Goal: Task Accomplishment & Management: Complete application form

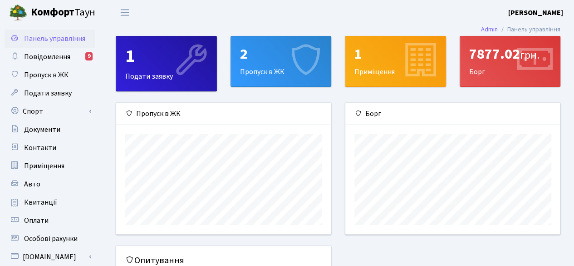
scroll to position [131, 215]
click at [271, 51] on div "2" at bounding box center [281, 53] width 82 height 17
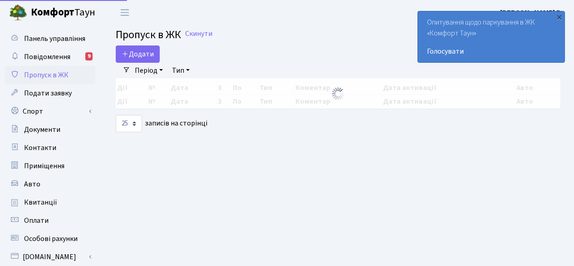
select select "25"
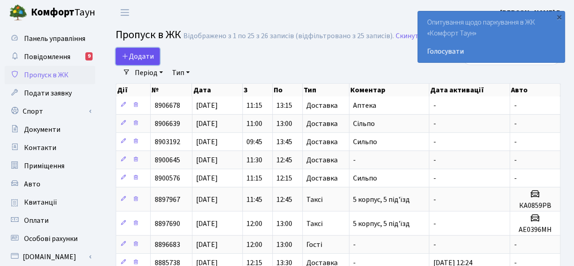
click at [142, 57] on span "Додати" at bounding box center [138, 56] width 32 height 10
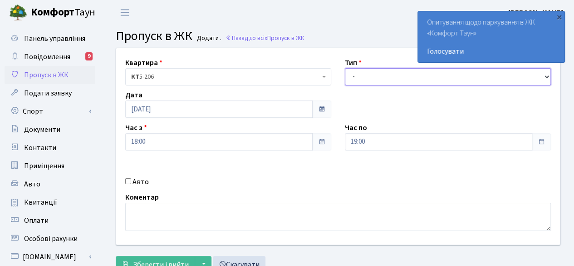
click at [394, 74] on select "- Доставка Таксі Гості Сервіс" at bounding box center [448, 76] width 206 height 17
select select "1"
click at [345, 68] on select "- Доставка Таксі Гості Сервіс" at bounding box center [448, 76] width 206 height 17
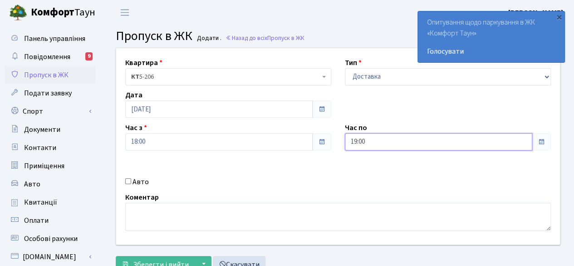
click at [456, 140] on input "19:00" at bounding box center [438, 141] width 187 height 17
click at [369, 39] on icon at bounding box center [370, 38] width 25 height 25
type input "20:00"
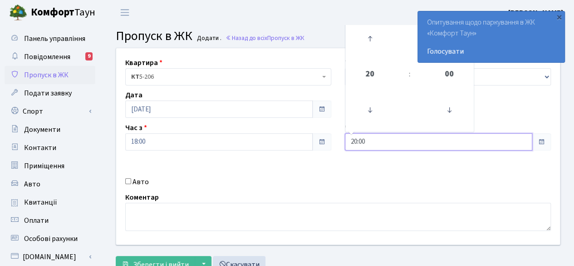
click at [410, 141] on input "20:00" at bounding box center [438, 141] width 187 height 17
click at [397, 170] on div "Квартира <b>КТ</b>&nbsp;&nbsp;&nbsp;&nbsp;5-206 КТ 5-206 Тип - Доставка Таксі Г…" at bounding box center [337, 146] width 457 height 196
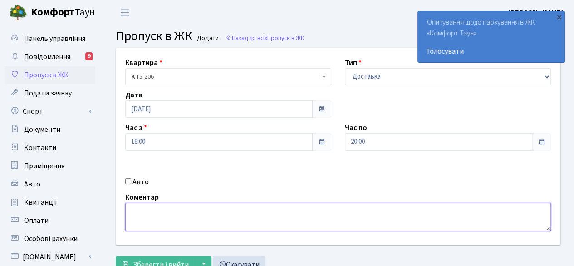
click at [256, 216] on textarea at bounding box center [338, 216] width 426 height 28
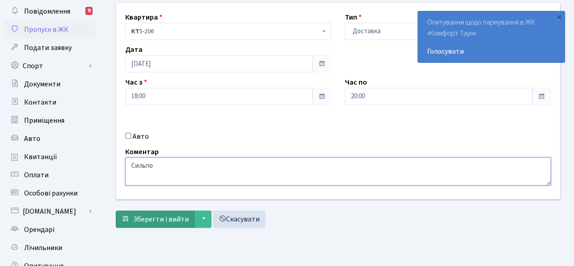
type textarea "Сильпо"
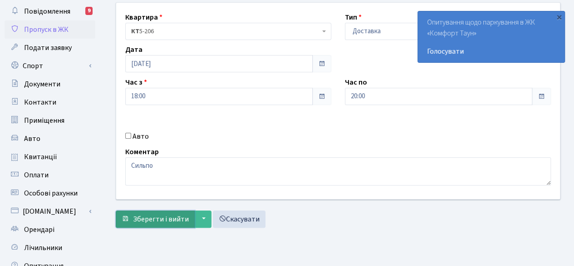
click at [164, 210] on button "Зберегти і вийти" at bounding box center [155, 218] width 79 height 17
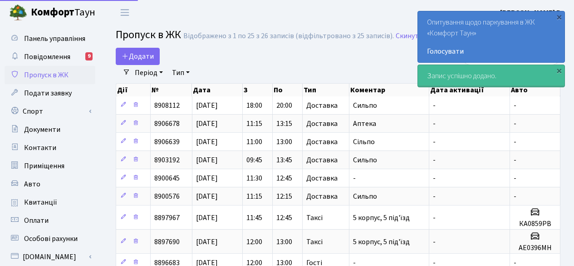
select select "25"
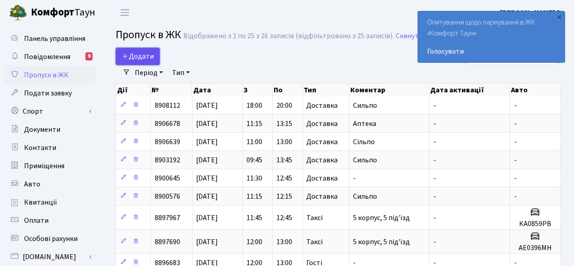
click at [134, 50] on link "Додати" at bounding box center [138, 56] width 44 height 17
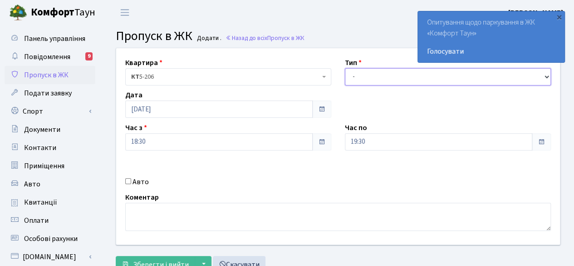
click at [393, 68] on select "- Доставка Таксі Гості Сервіс" at bounding box center [448, 76] width 206 height 17
select select "1"
click at [345, 68] on select "- Доставка Таксі Гості Сервіс" at bounding box center [448, 76] width 206 height 17
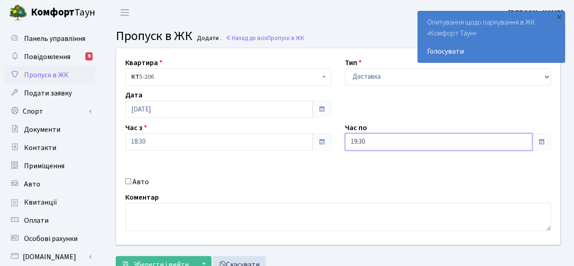
click at [447, 138] on input "19:30" at bounding box center [438, 141] width 187 height 17
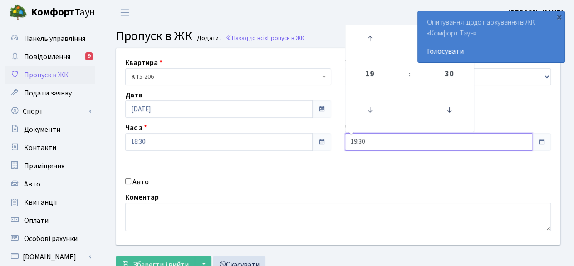
click at [519, 139] on input "19:30" at bounding box center [438, 141] width 187 height 17
click at [503, 145] on input "19:30" at bounding box center [438, 141] width 187 height 17
click at [502, 145] on input "19:30" at bounding box center [438, 141] width 187 height 17
click at [508, 140] on input "19:30" at bounding box center [438, 141] width 187 height 17
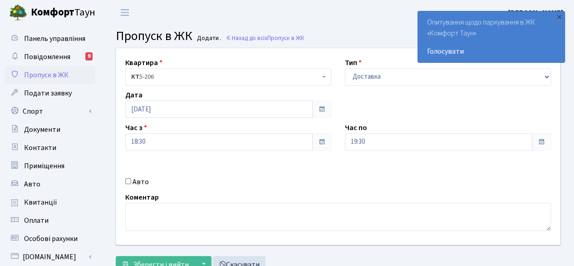
click at [538, 140] on span at bounding box center [541, 141] width 7 height 7
click at [498, 142] on input "19:30" at bounding box center [438, 141] width 187 height 17
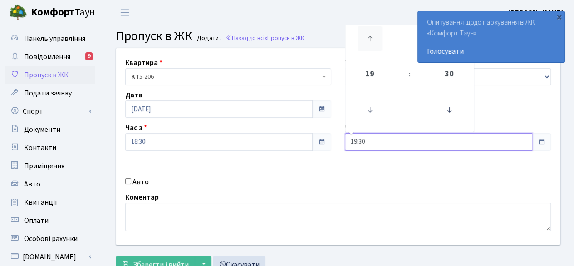
click at [367, 41] on icon at bounding box center [370, 38] width 25 height 25
type input "20:30"
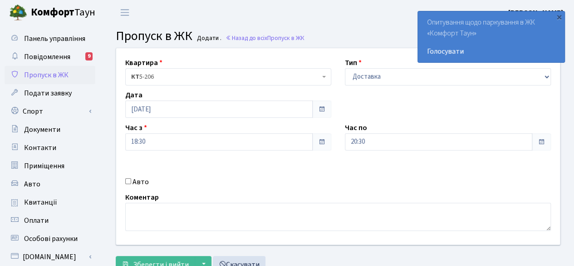
click at [385, 187] on div "Квартира <b>КТ</b>&nbsp;&nbsp;&nbsp;&nbsp;5-206 КТ 5-206 Тип - Доставка Таксі Г…" at bounding box center [337, 146] width 457 height 196
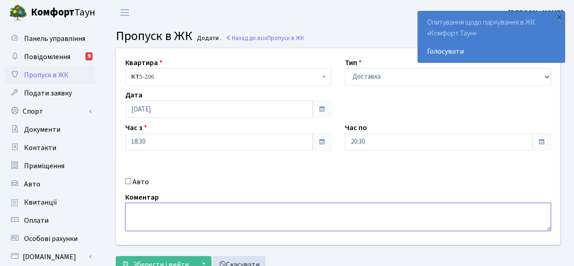
click at [339, 210] on textarea at bounding box center [338, 216] width 426 height 28
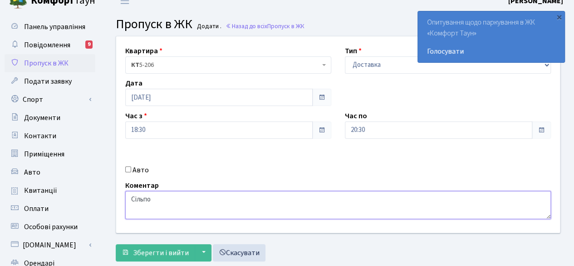
scroll to position [45, 0]
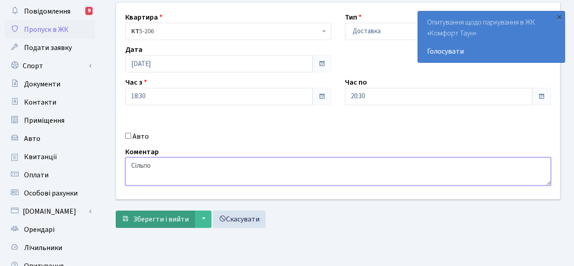
type textarea "Сільпо"
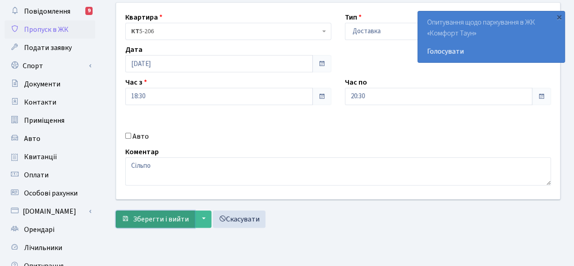
click at [150, 218] on span "Зберегти і вийти" at bounding box center [161, 219] width 56 height 10
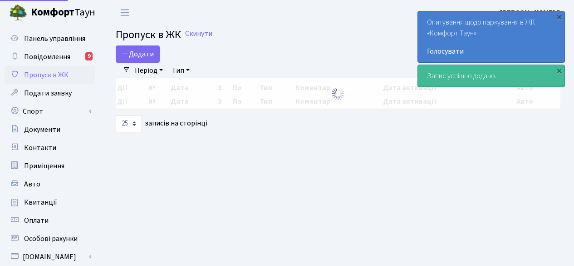
select select "25"
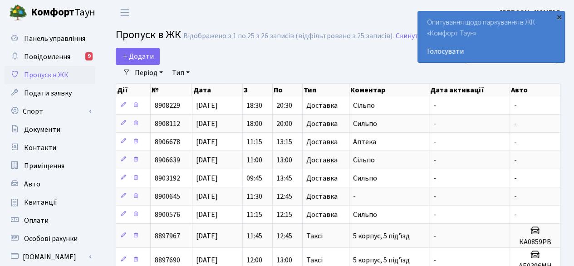
click at [558, 15] on div "×" at bounding box center [559, 16] width 9 height 9
